Goal: Information Seeking & Learning: Learn about a topic

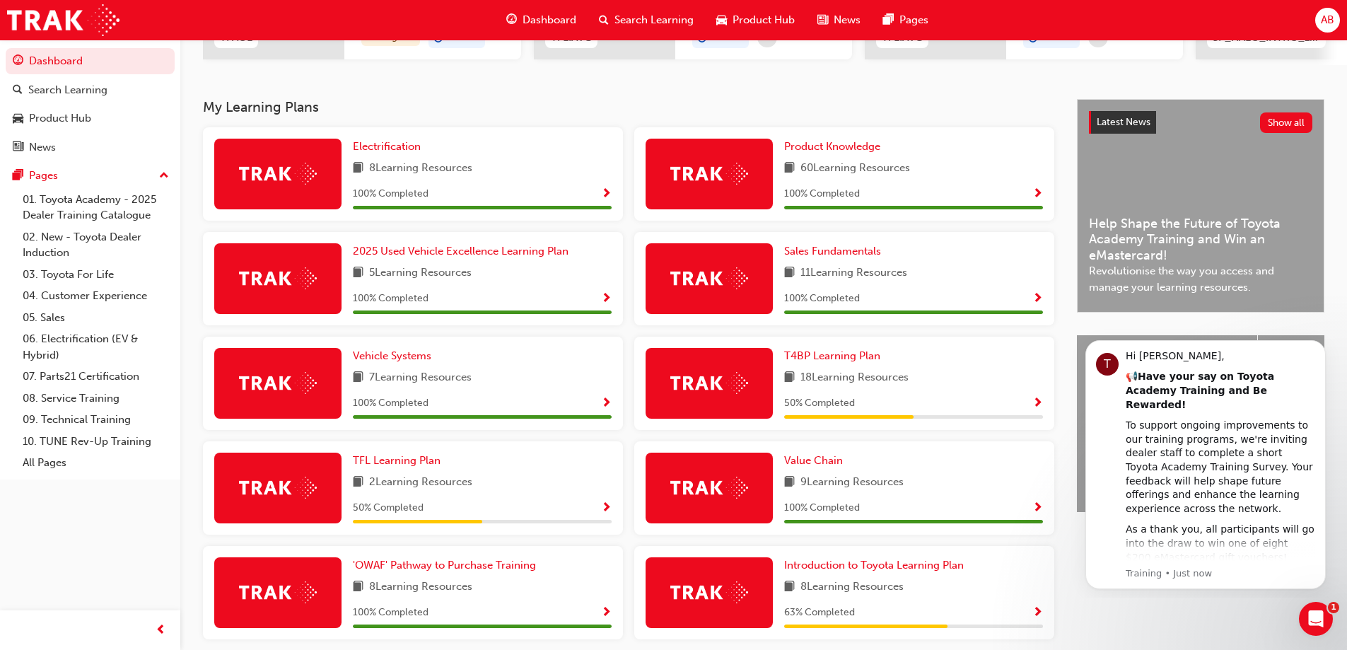
scroll to position [325, 0]
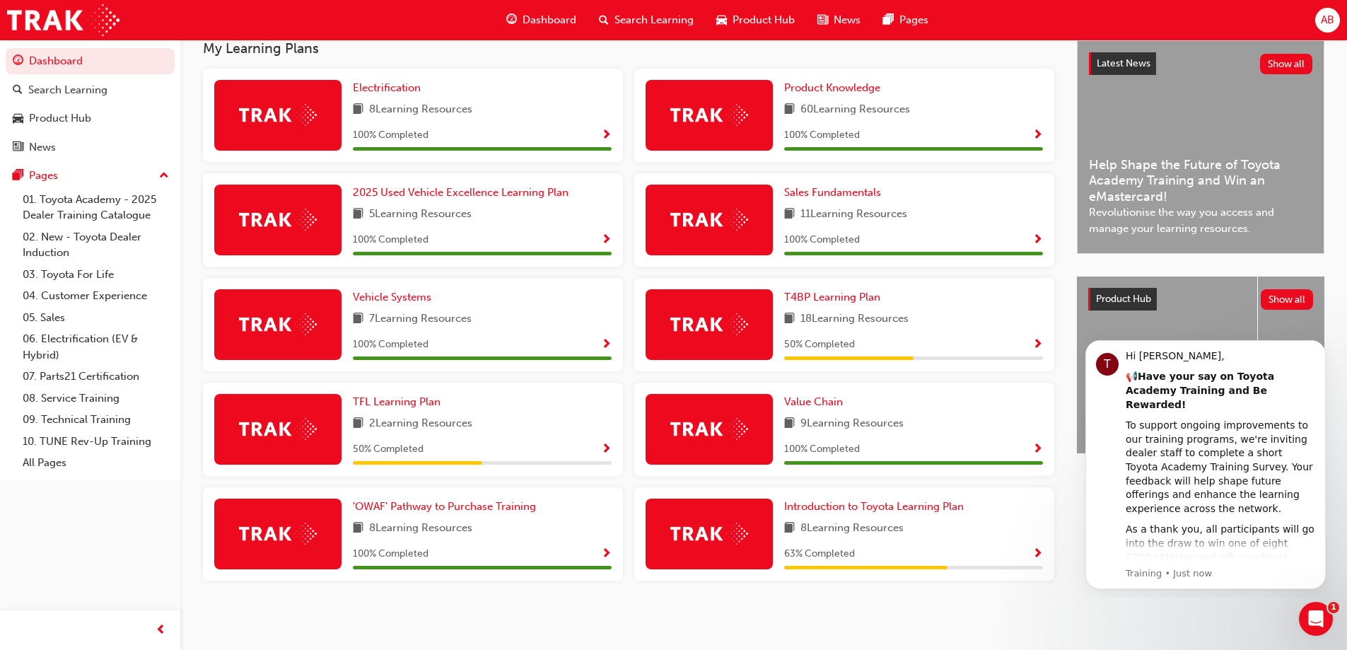
click at [549, 19] on span "Dashboard" at bounding box center [549, 20] width 54 height 16
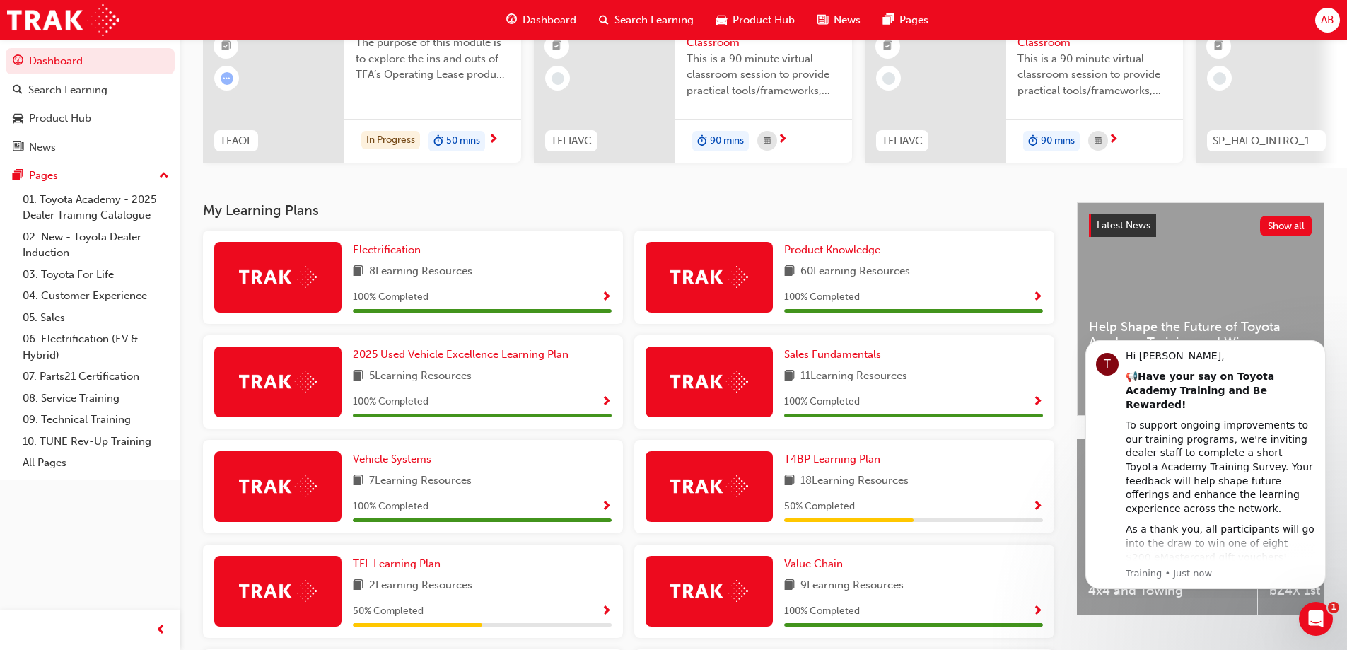
scroll to position [113, 0]
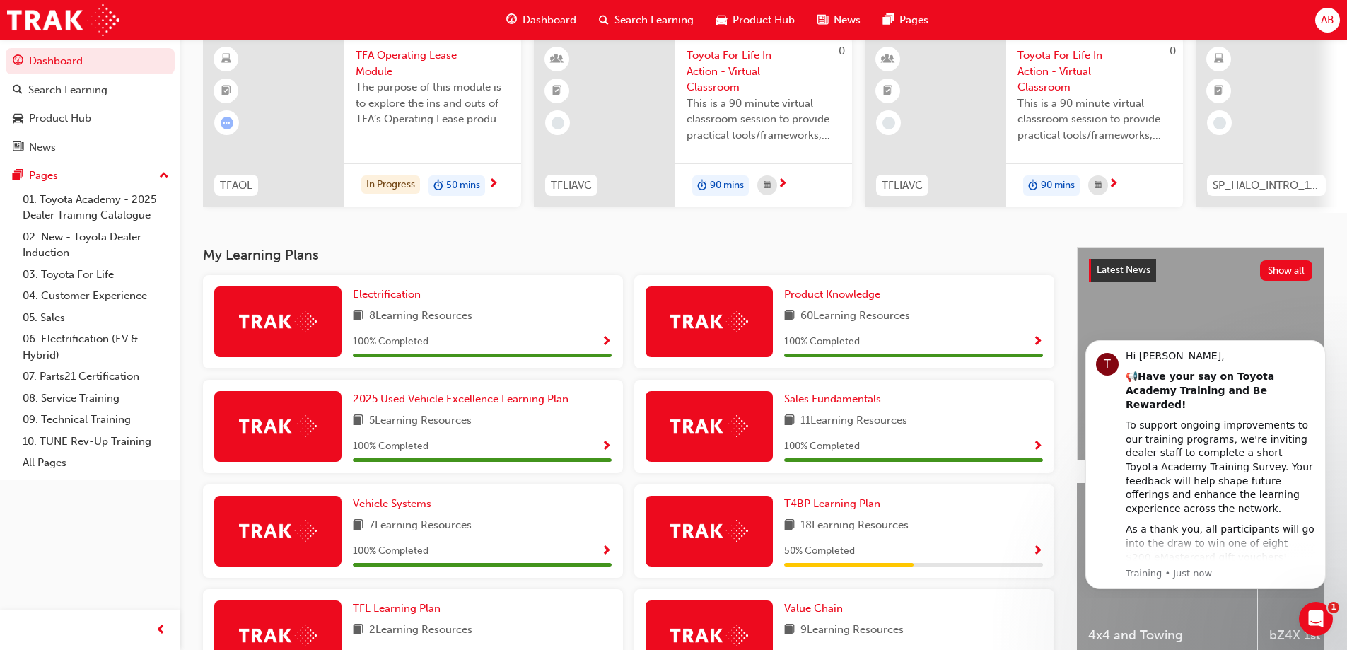
click at [662, 20] on span "Search Learning" at bounding box center [653, 20] width 79 height 16
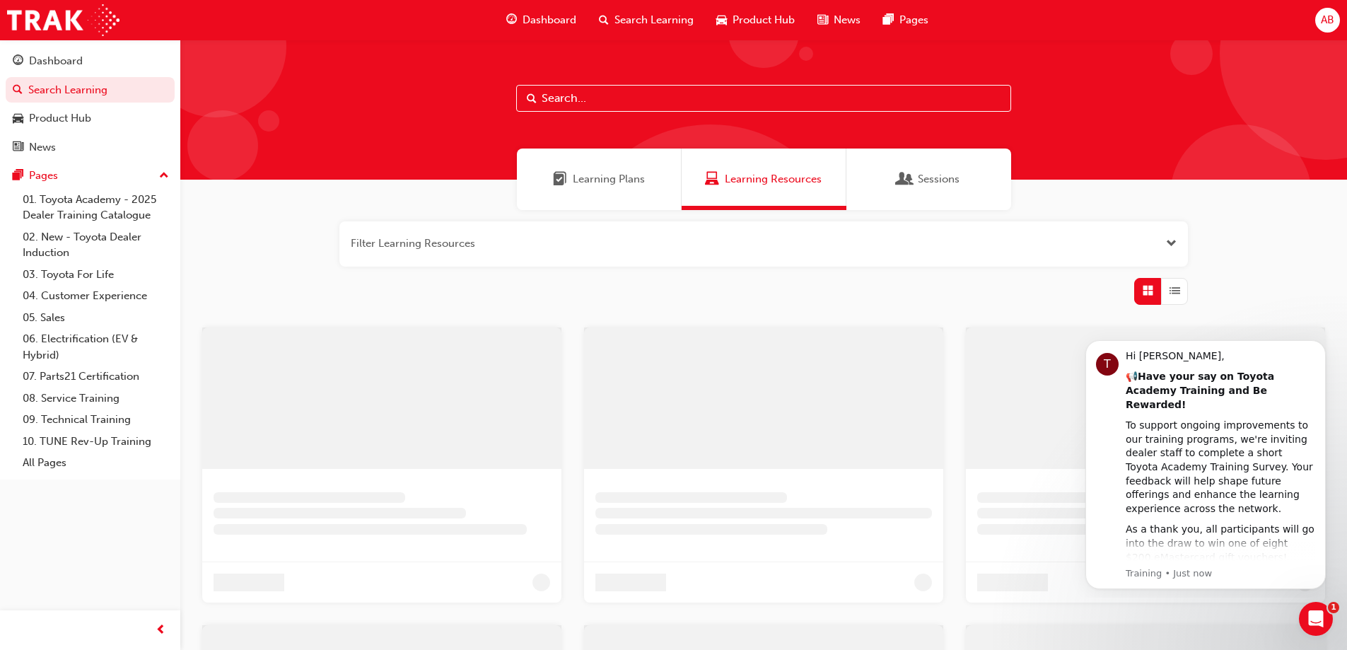
click at [555, 18] on span "Dashboard" at bounding box center [549, 20] width 54 height 16
